Goal: Share content: Share content

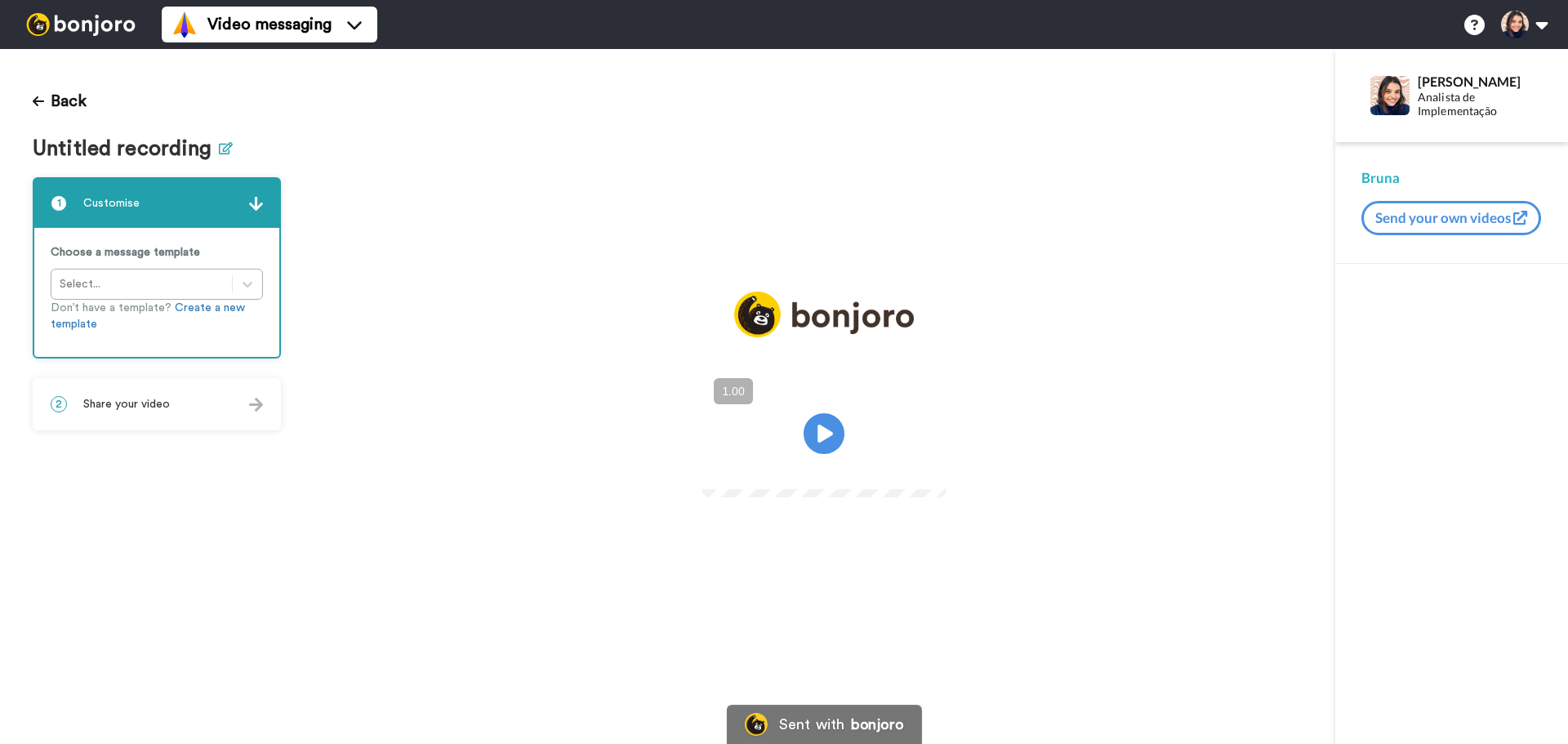
click at [224, 149] on icon at bounding box center [225, 149] width 14 height 13
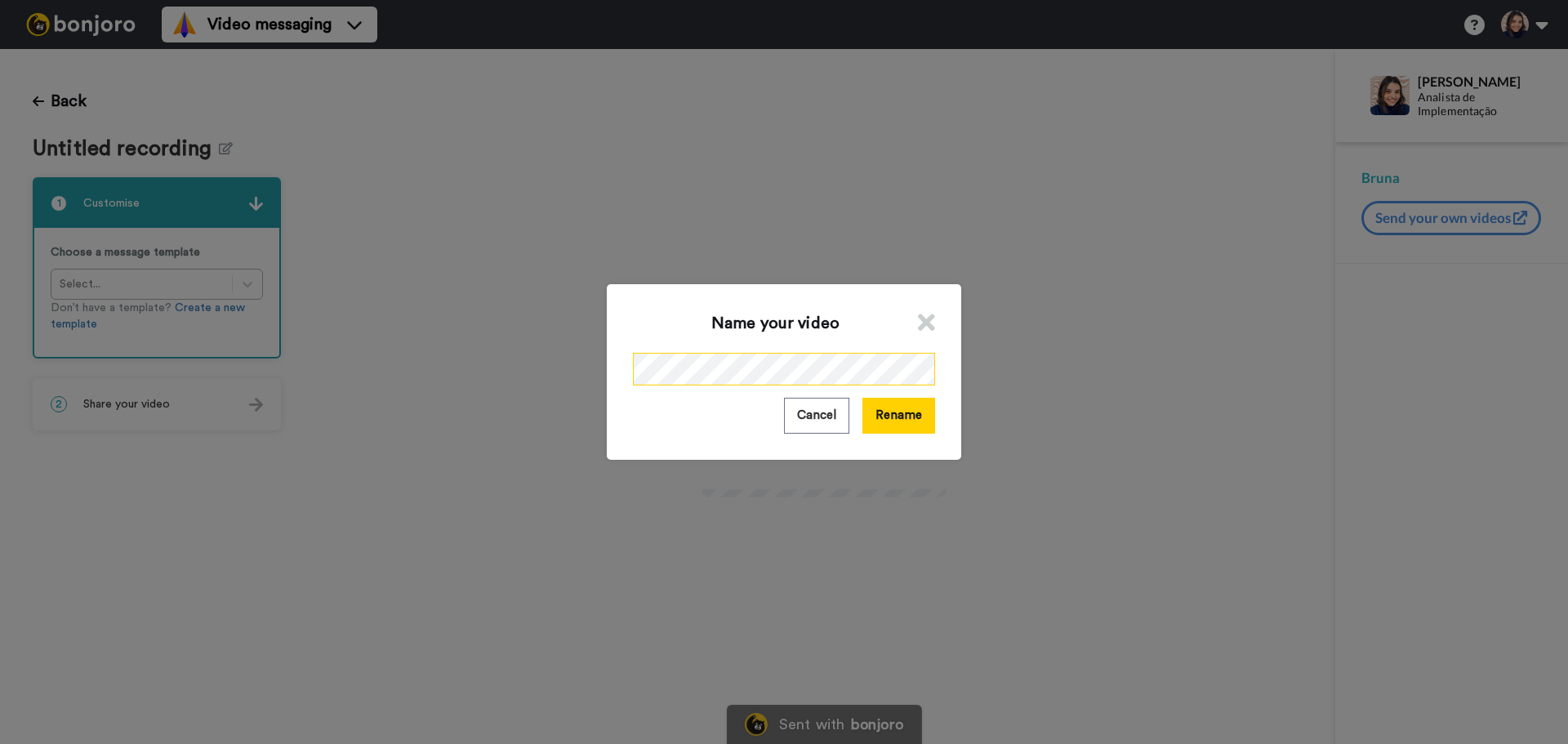
click at [586, 340] on div "Name your video Cancel Rename" at bounding box center [784, 372] width 1568 height 744
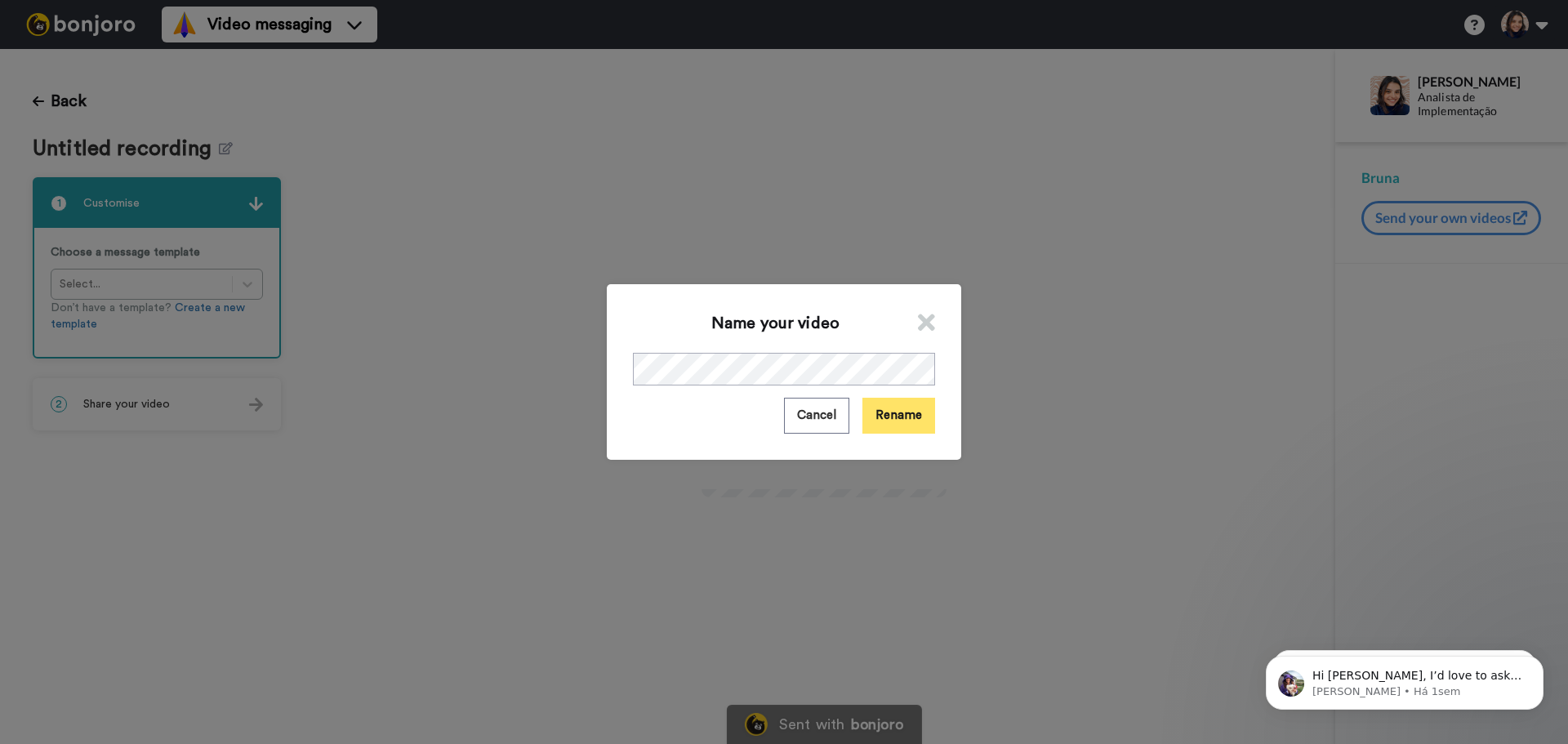
click at [900, 419] on button "Rename" at bounding box center [899, 415] width 73 height 35
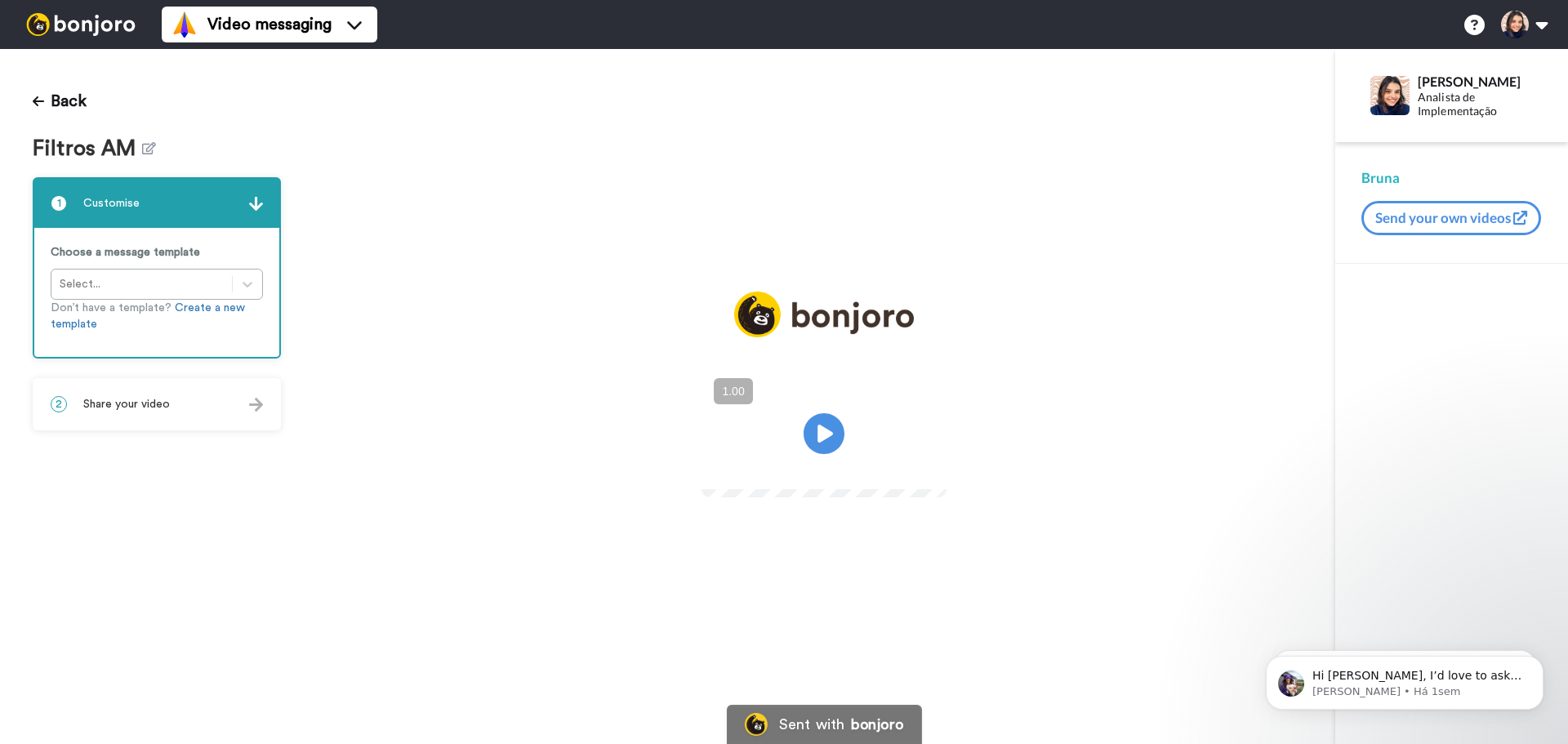
click at [179, 413] on div "2 Share your video" at bounding box center [157, 404] width 245 height 49
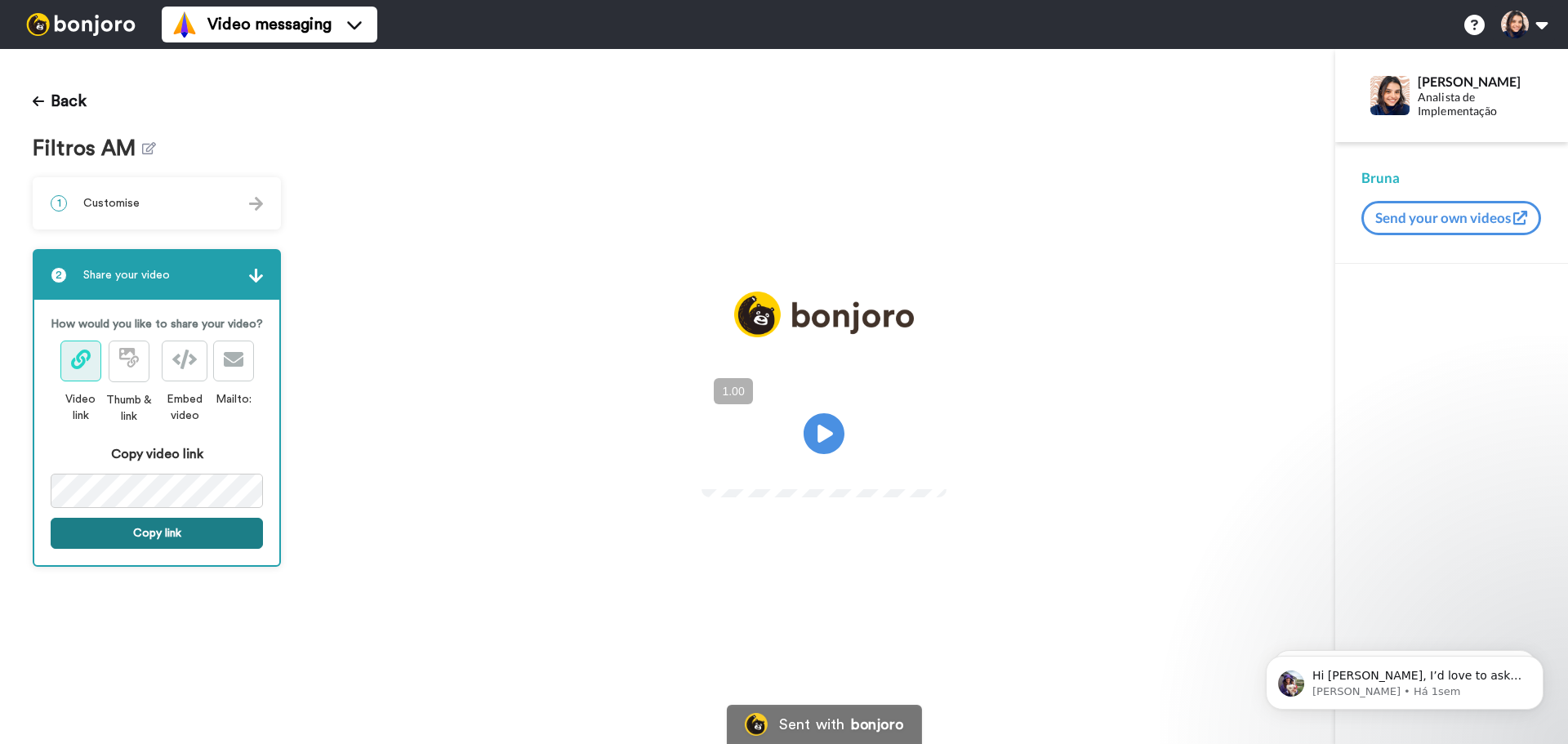
click at [180, 527] on button "Copy link" at bounding box center [157, 533] width 213 height 31
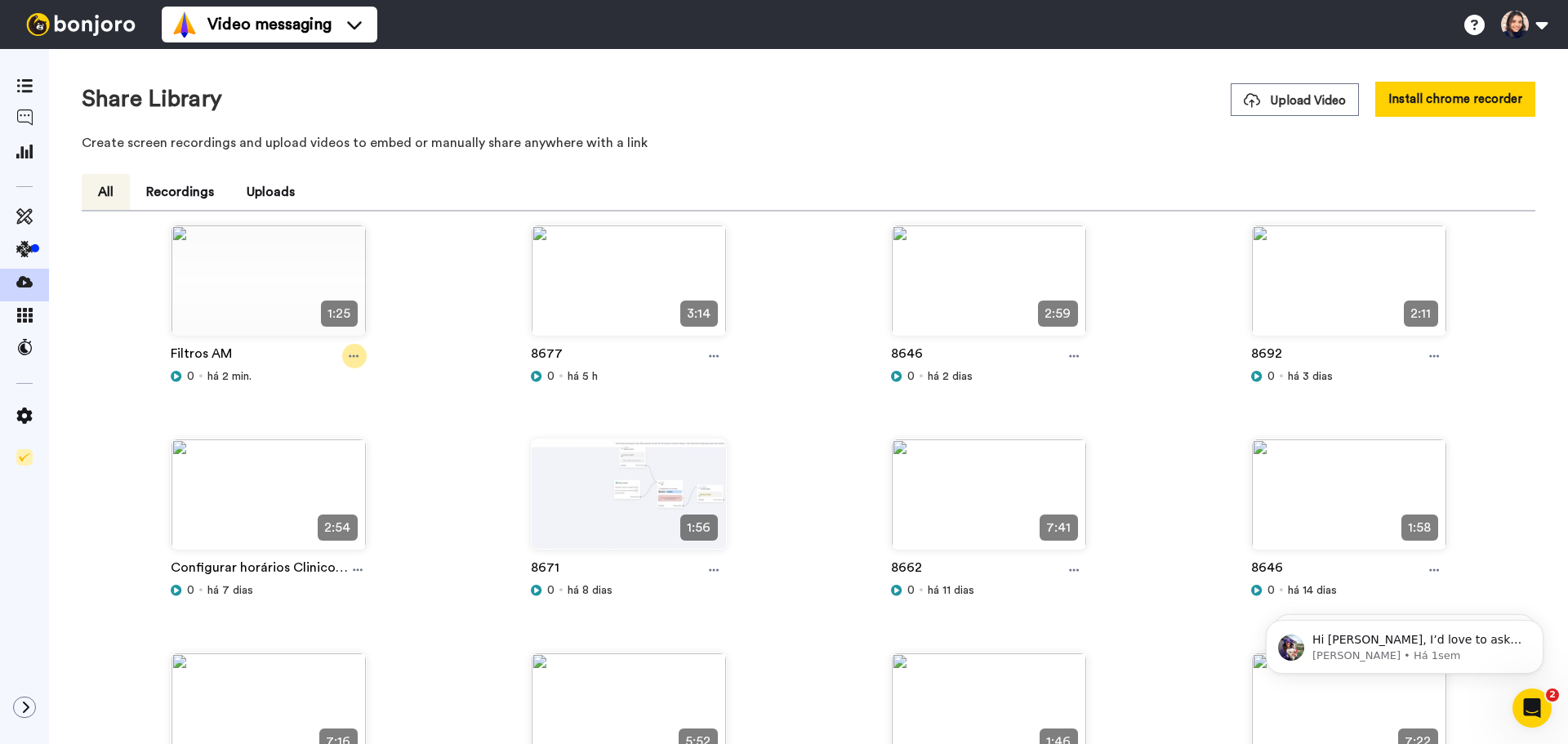
click at [351, 356] on icon at bounding box center [353, 356] width 10 height 12
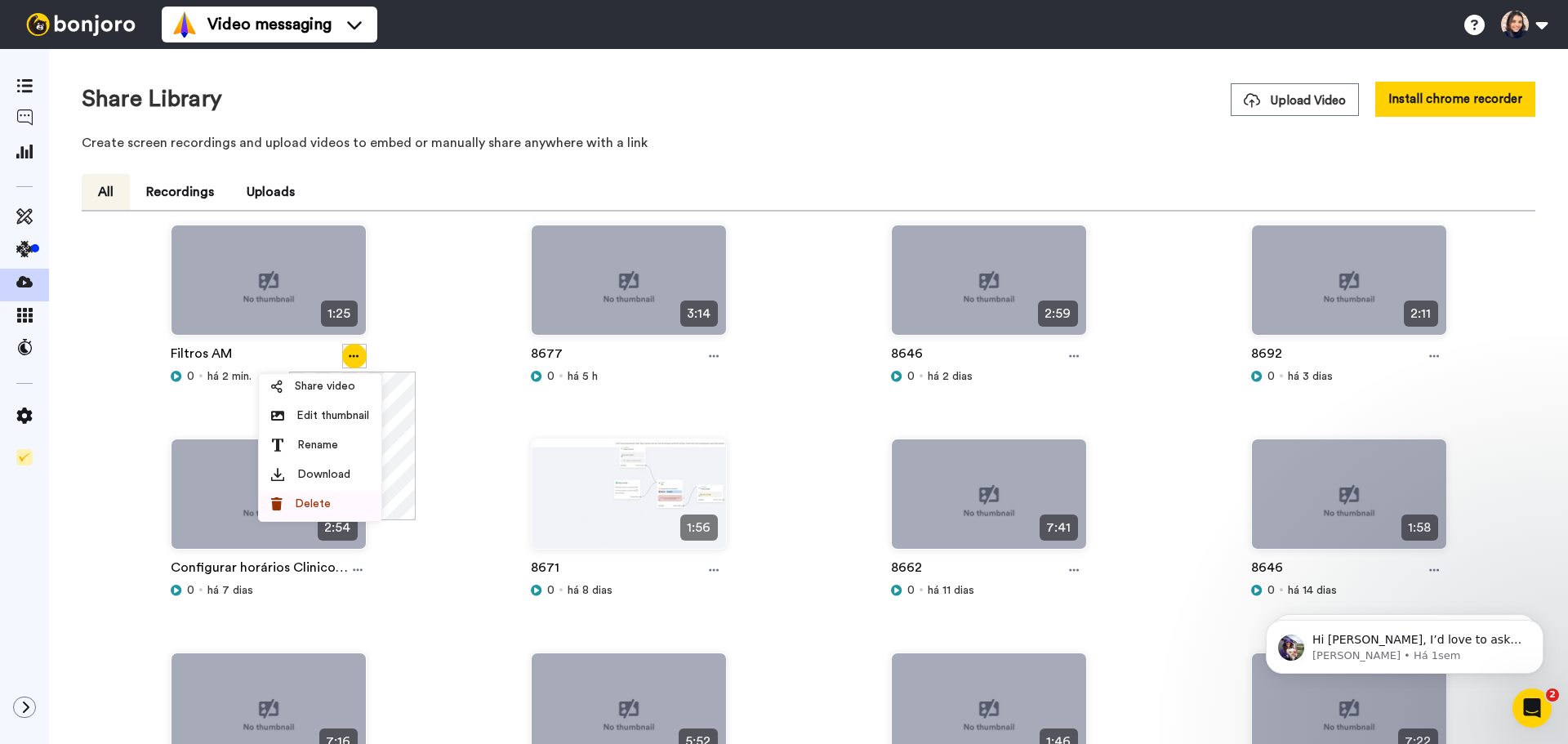
click at [336, 513] on li "Delete" at bounding box center [321, 506] width 122 height 30
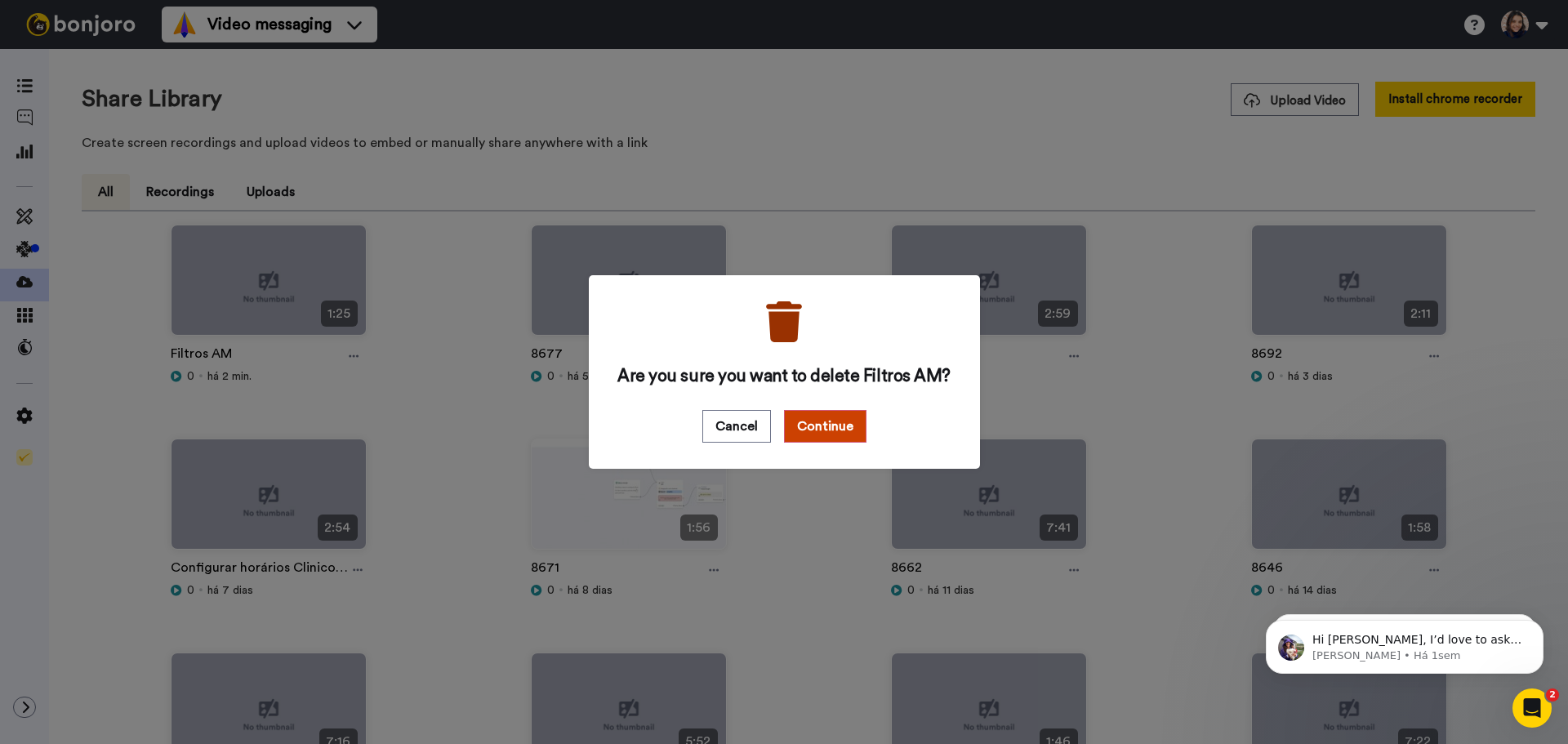
click at [863, 426] on div "Cancel Continue" at bounding box center [784, 426] width 339 height 32
click at [837, 434] on button "Continue" at bounding box center [826, 426] width 83 height 32
